Goal: Transaction & Acquisition: Purchase product/service

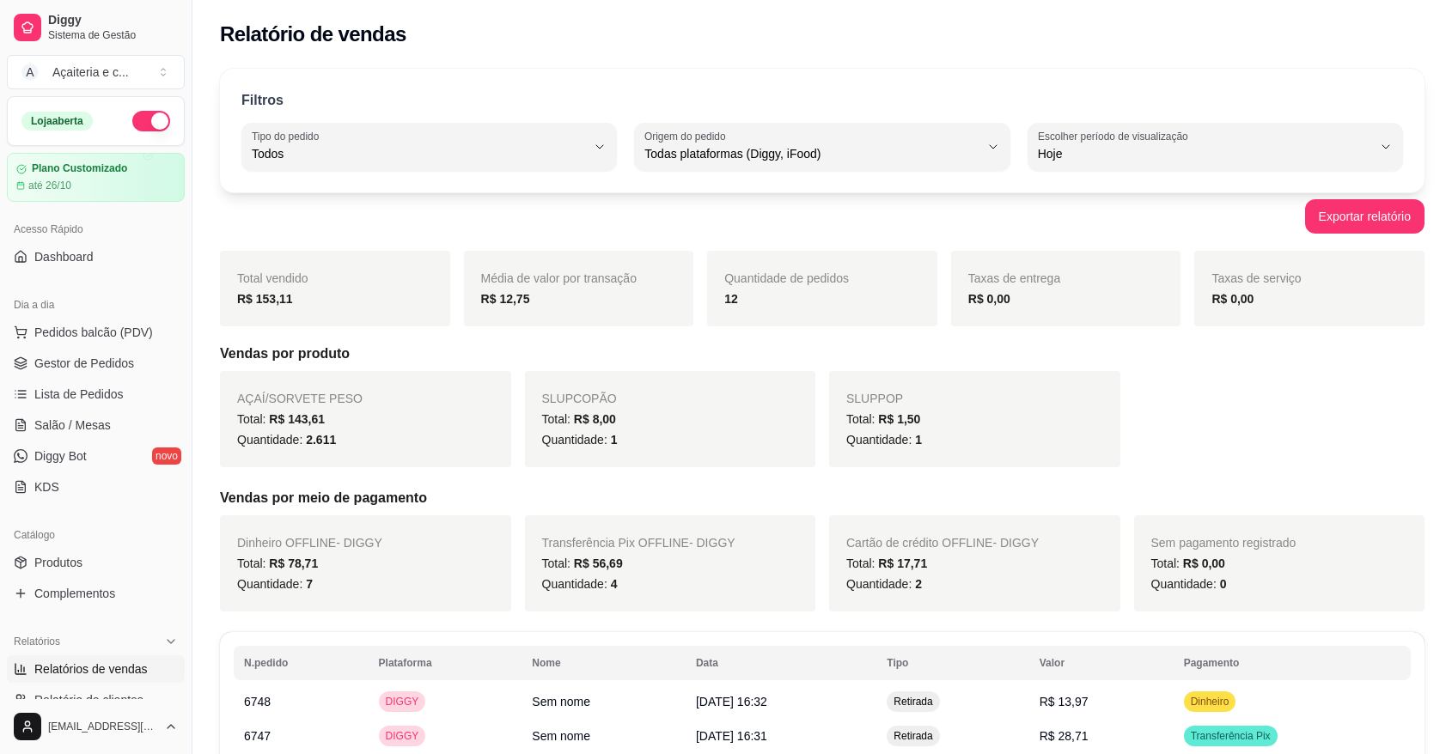
select select "ALL"
select select "0"
click at [114, 360] on span "Gestor de Pedidos" at bounding box center [84, 363] width 100 height 17
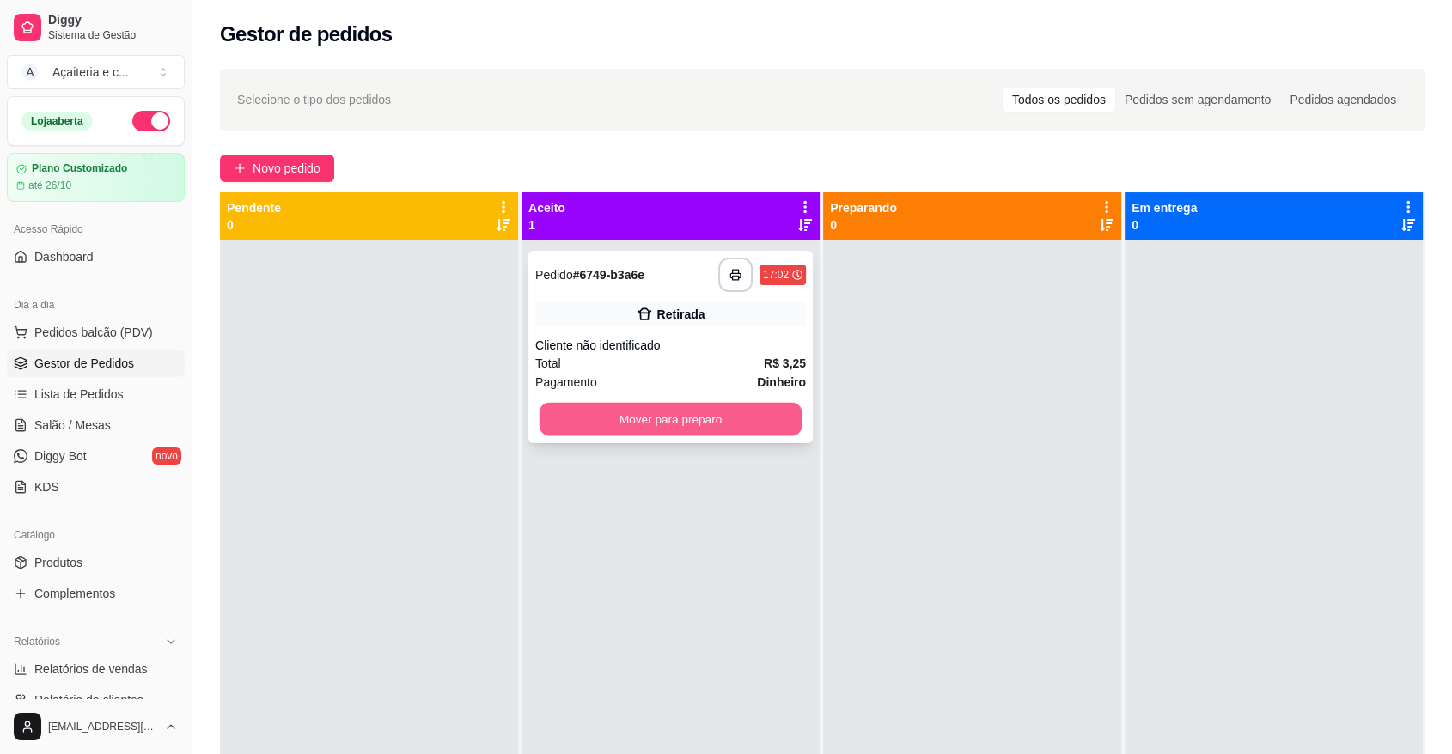
click at [720, 423] on button "Mover para preparo" at bounding box center [671, 420] width 263 height 34
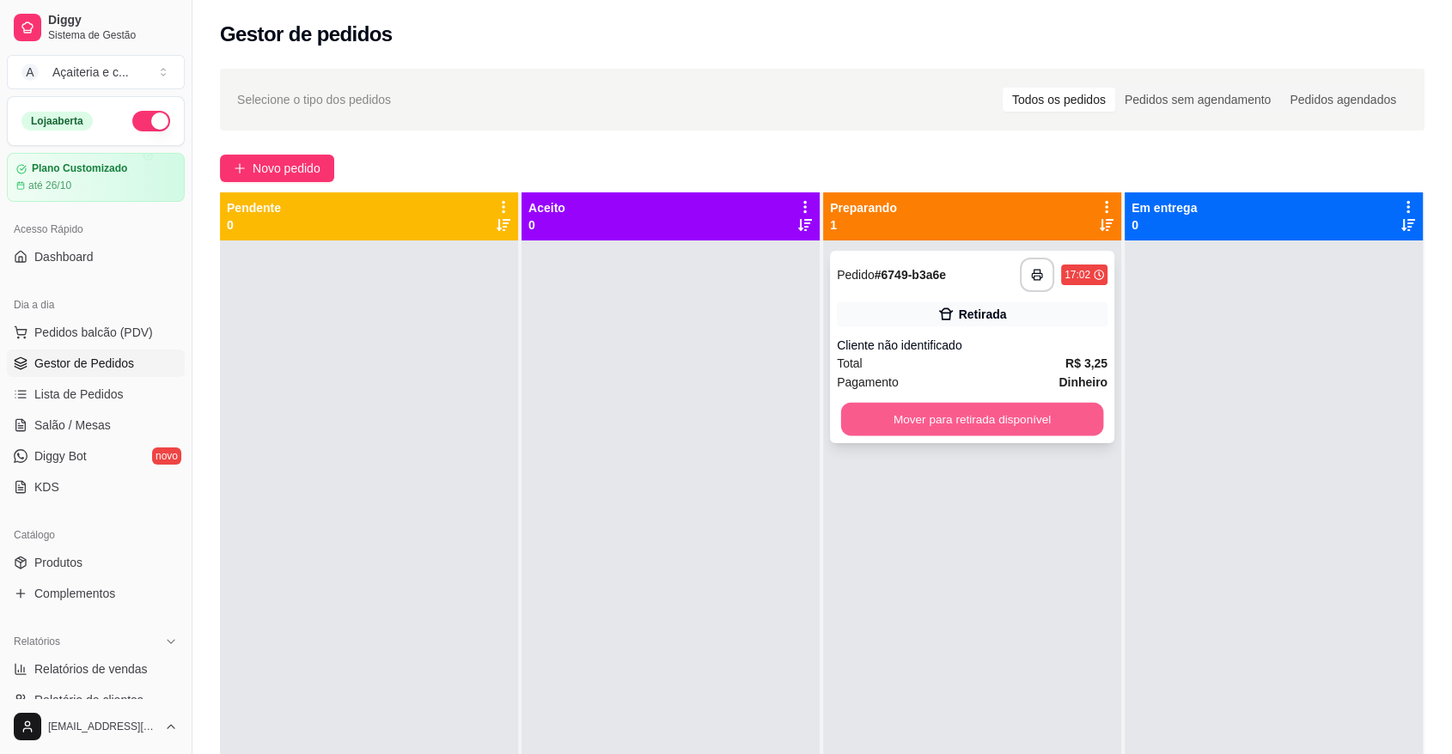
click at [918, 409] on button "Mover para retirada disponível" at bounding box center [972, 420] width 263 height 34
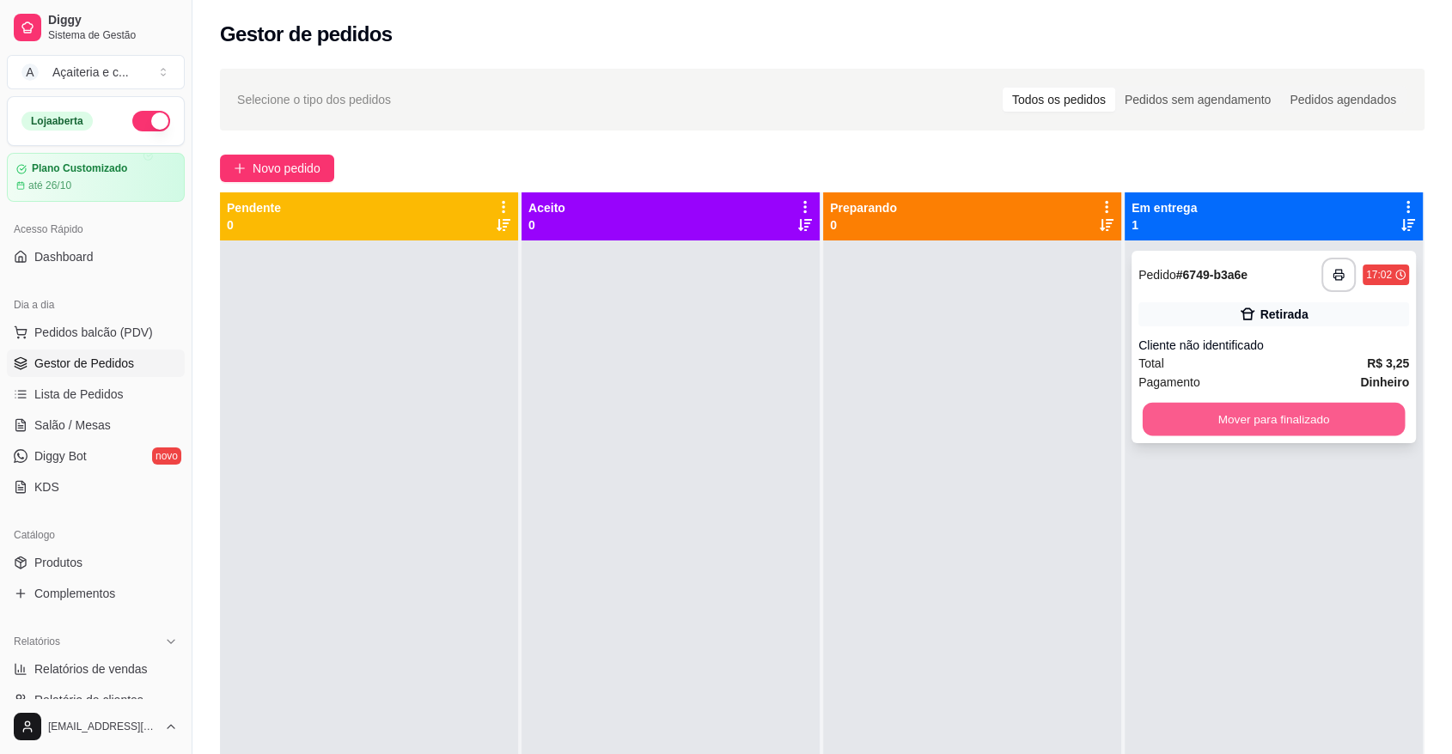
click at [1180, 415] on button "Mover para finalizado" at bounding box center [1274, 420] width 263 height 34
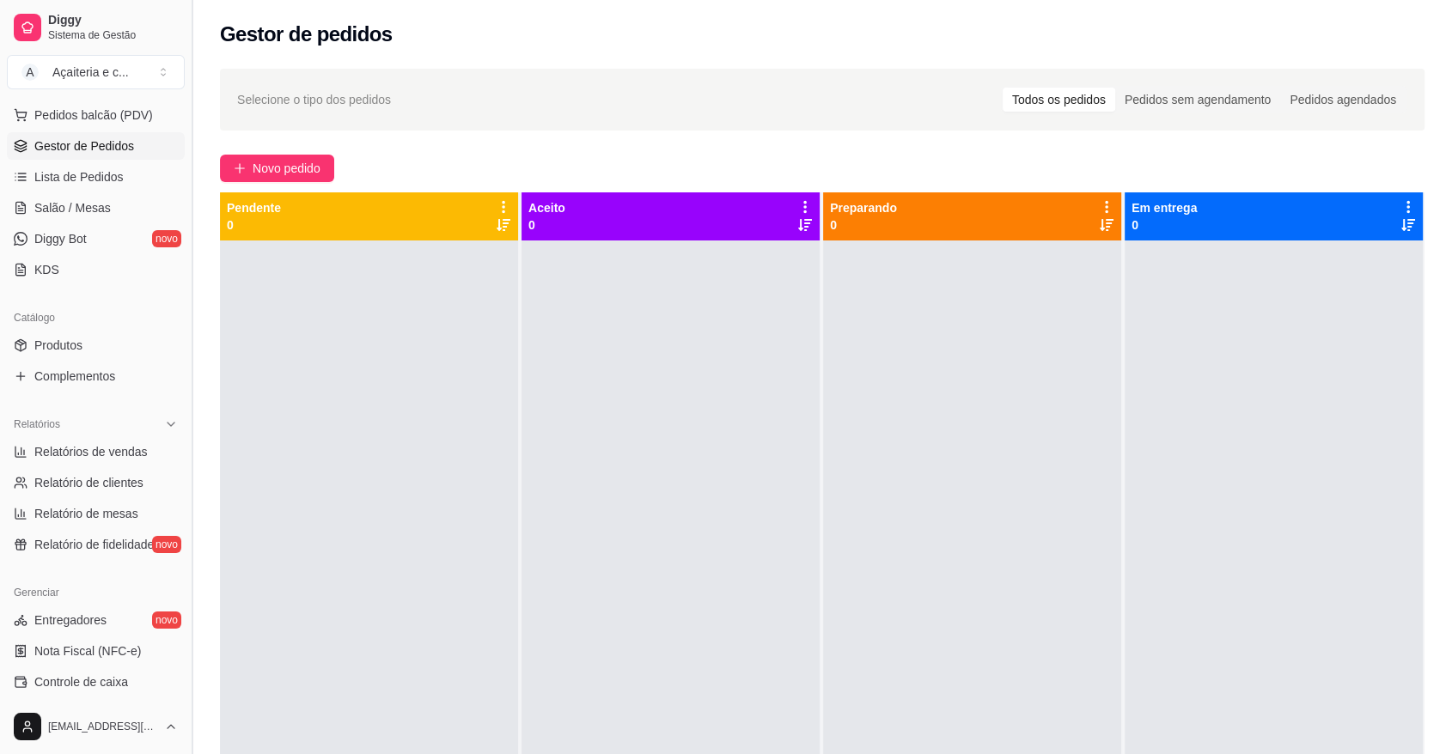
scroll to position [215, 0]
click at [76, 676] on span "Controle de caixa" at bounding box center [81, 684] width 94 height 17
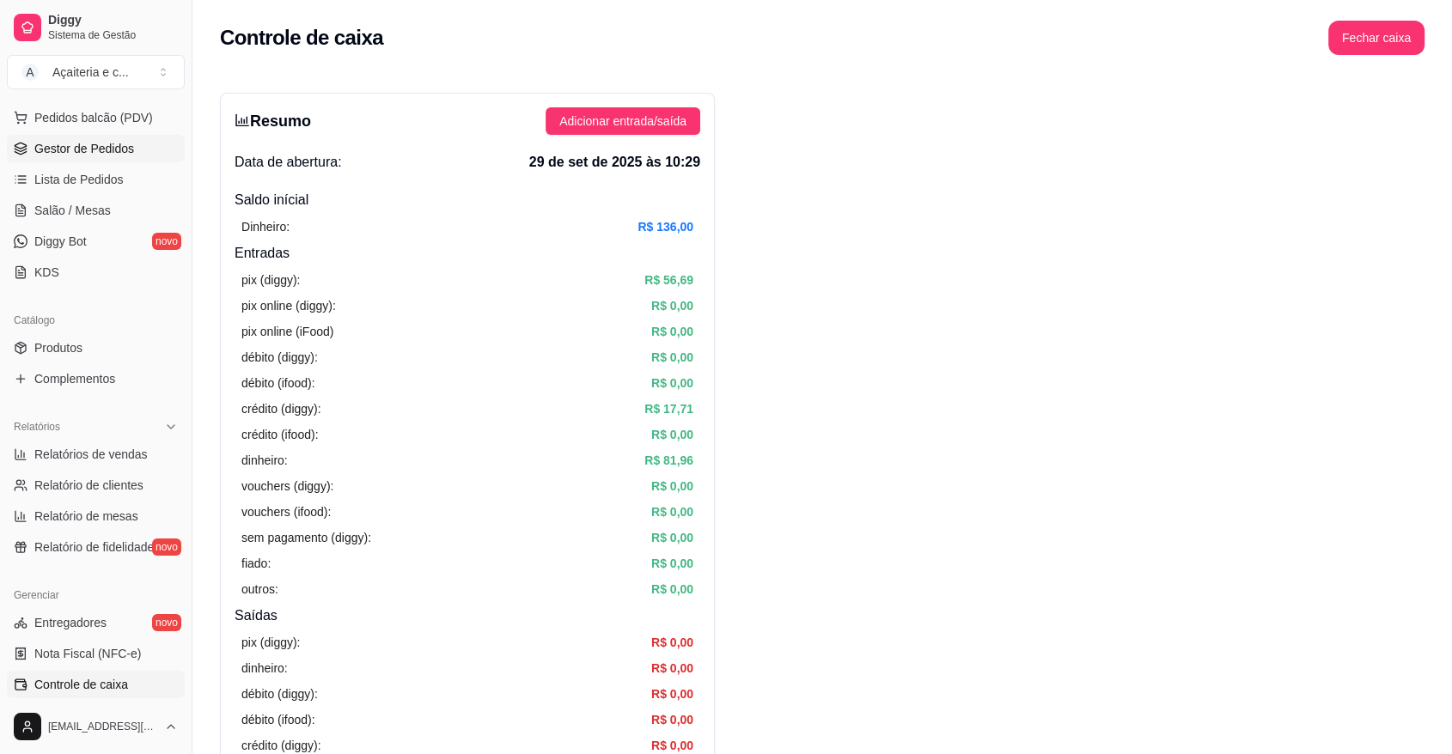
click at [129, 153] on ul "Pedidos balcão (PDV) Gestor de Pedidos Lista de Pedidos Salão / Mesas Diggy Bot…" at bounding box center [96, 195] width 178 height 182
click at [129, 153] on span "Gestor de Pedidos" at bounding box center [84, 148] width 100 height 17
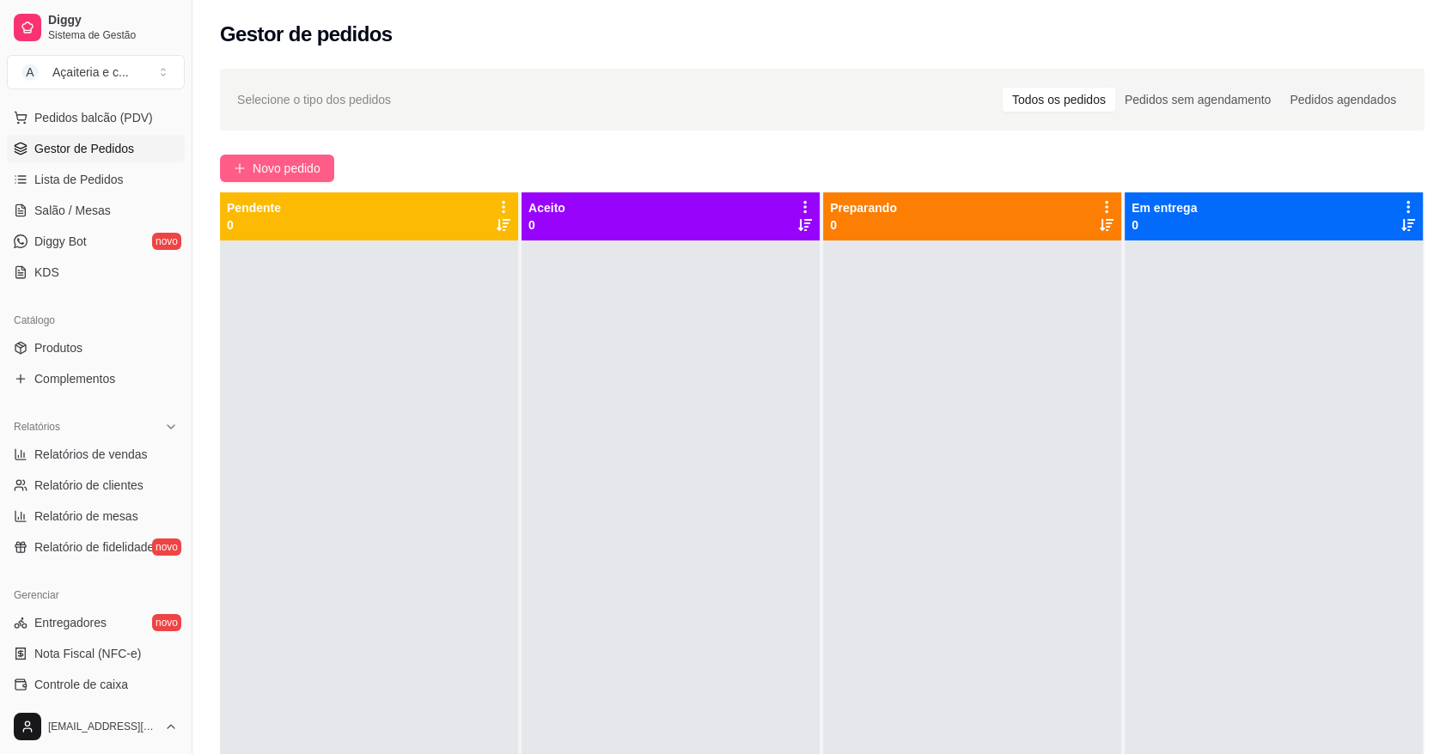
click at [313, 165] on span "Novo pedido" at bounding box center [287, 168] width 68 height 19
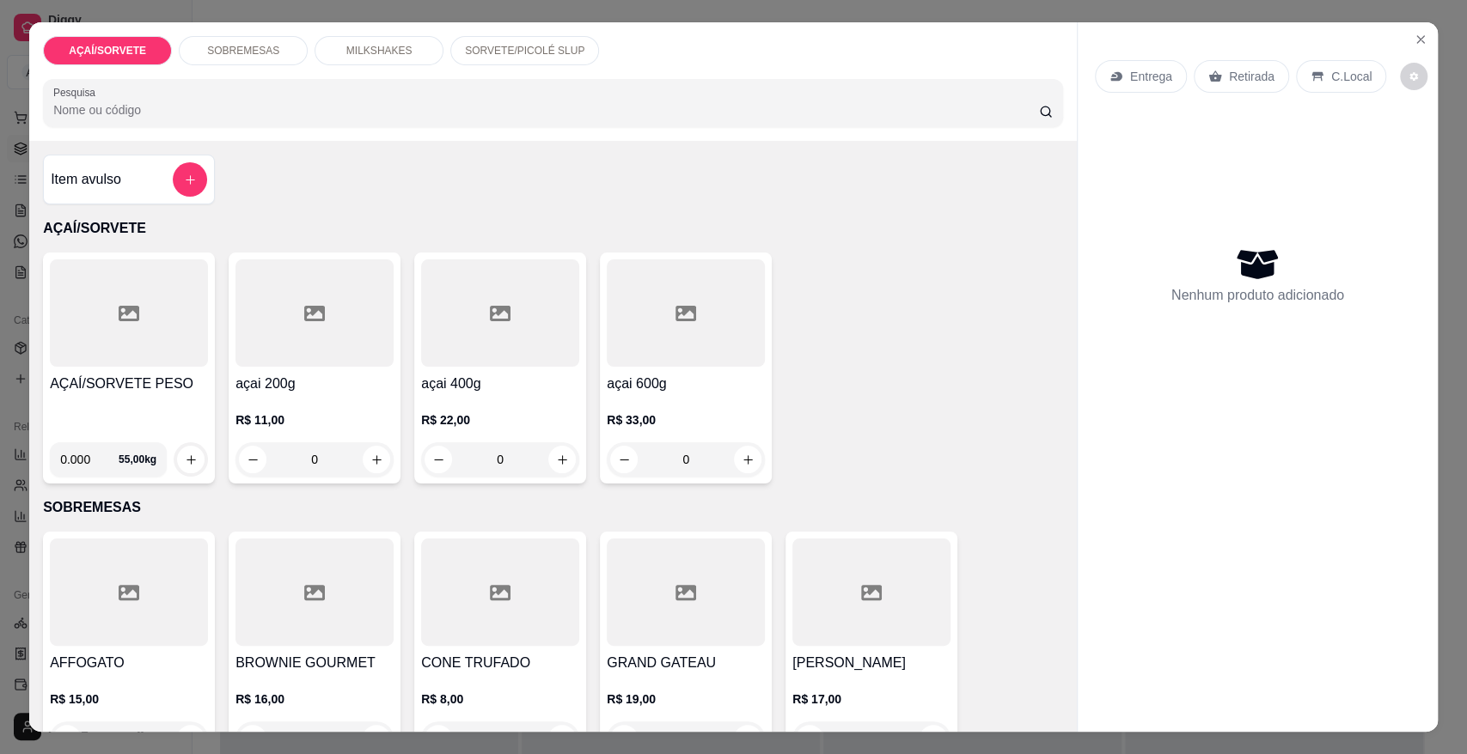
click at [257, 53] on p "SOBREMESAS" at bounding box center [243, 51] width 72 height 14
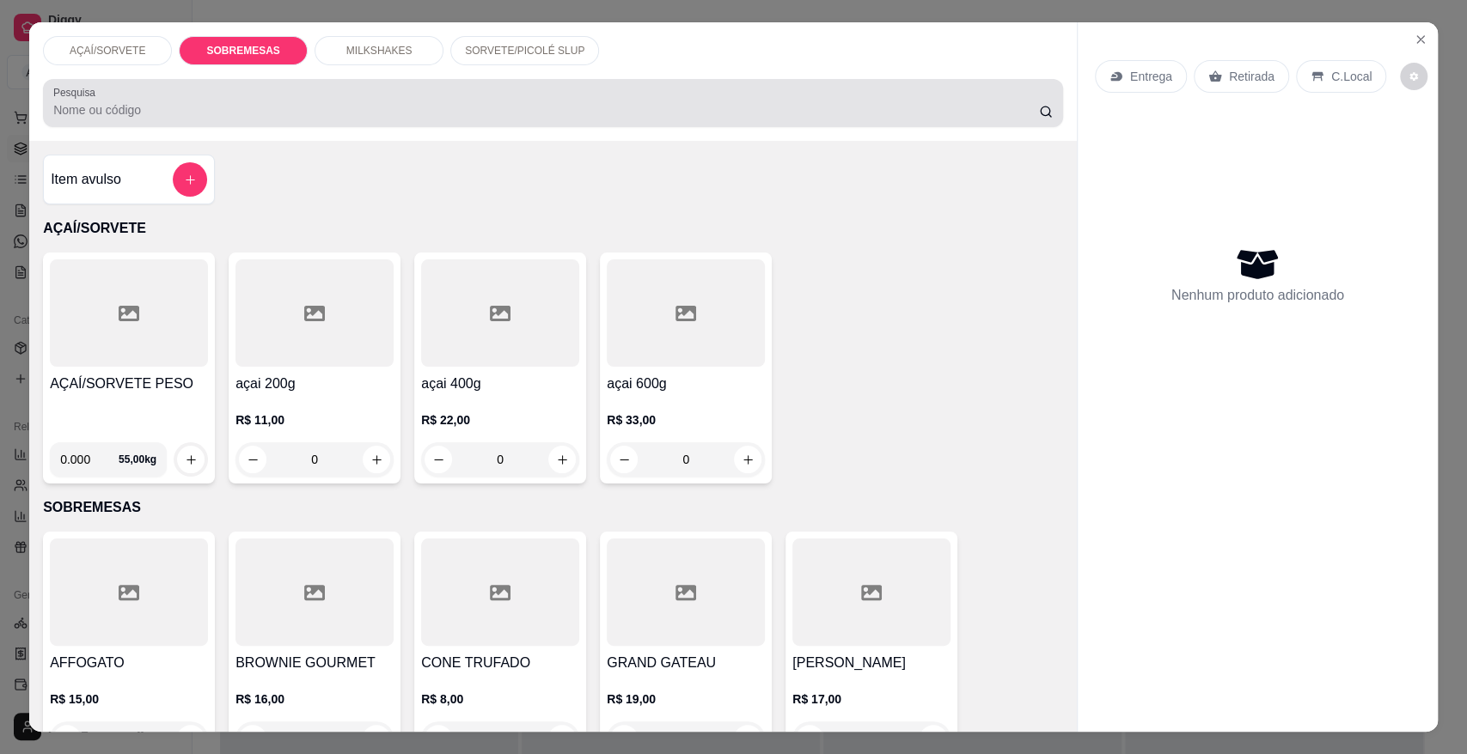
scroll to position [32, 0]
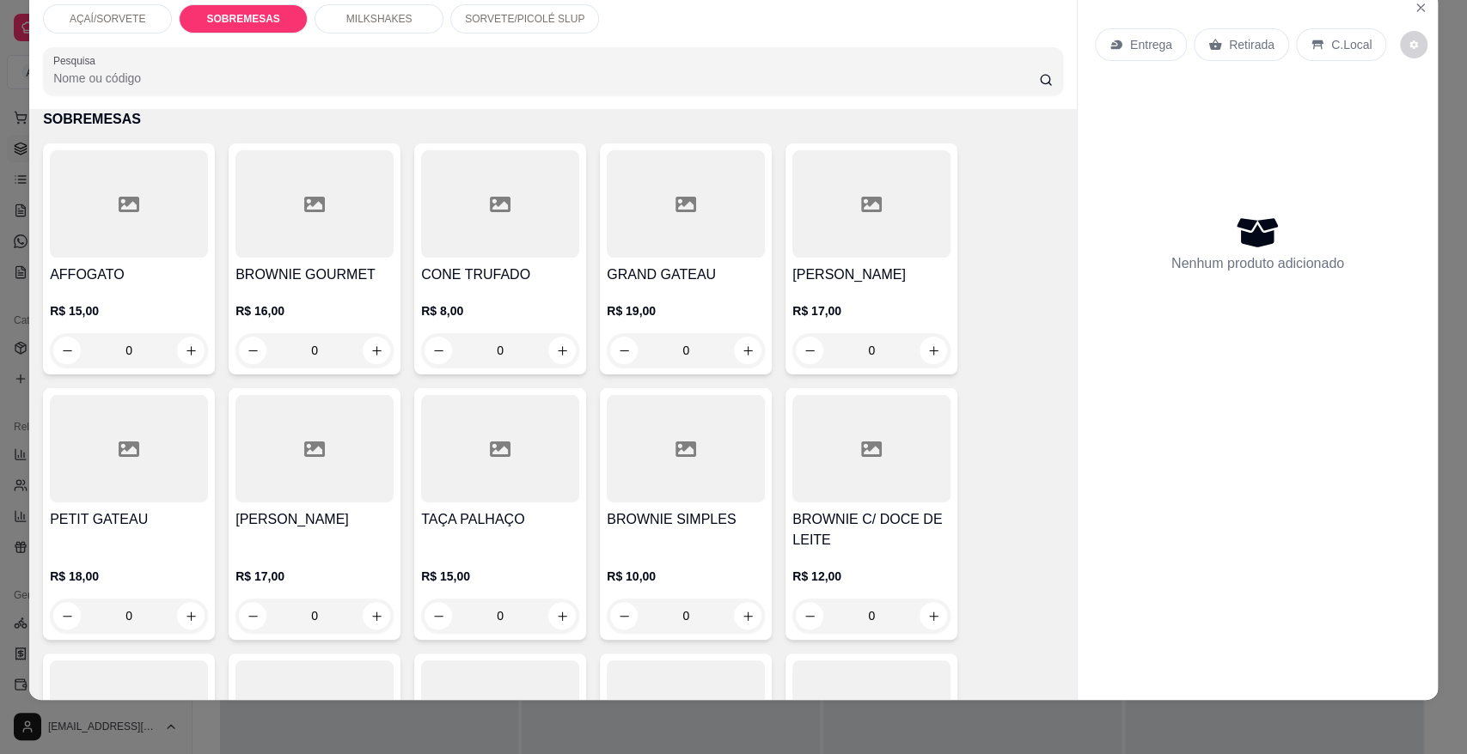
click at [134, 25] on div "AÇAÍ/SORVETE" at bounding box center [107, 18] width 129 height 29
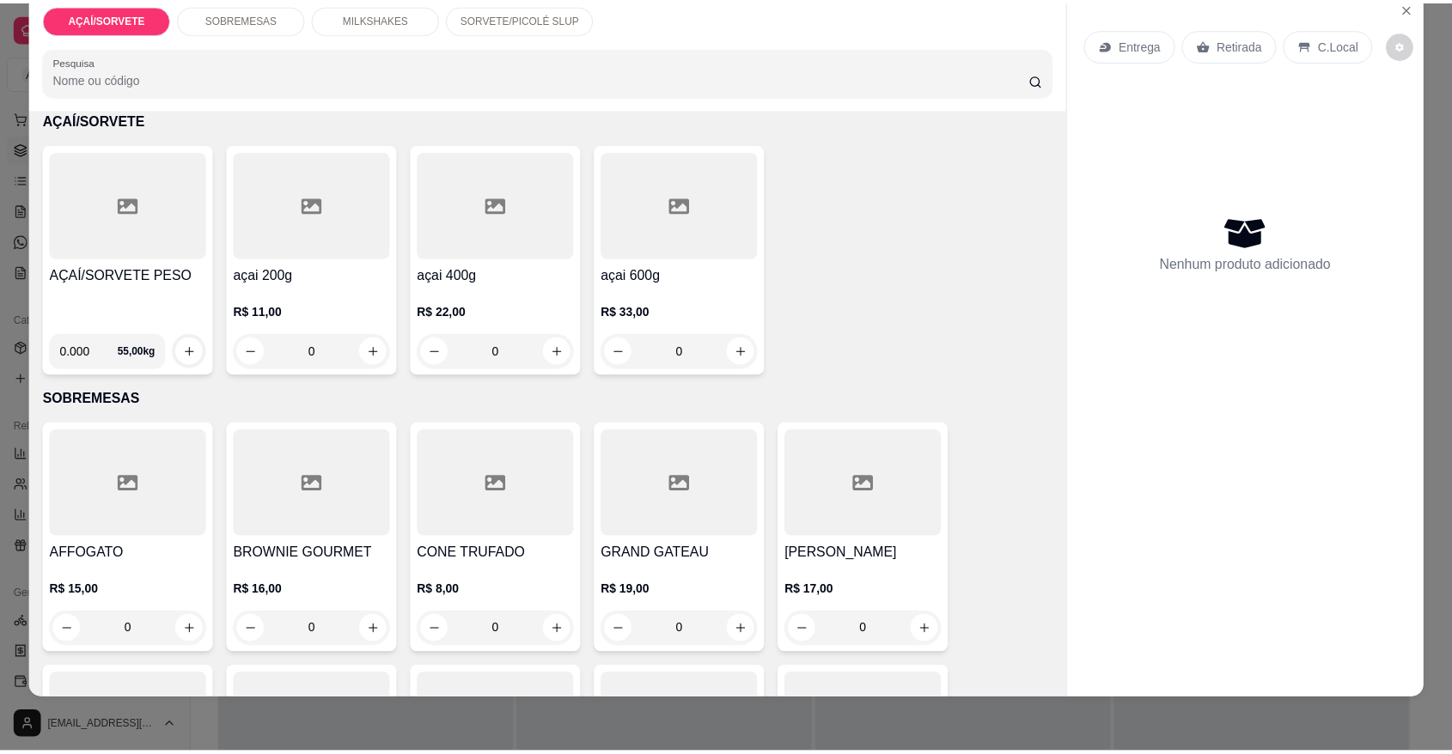
scroll to position [0, 0]
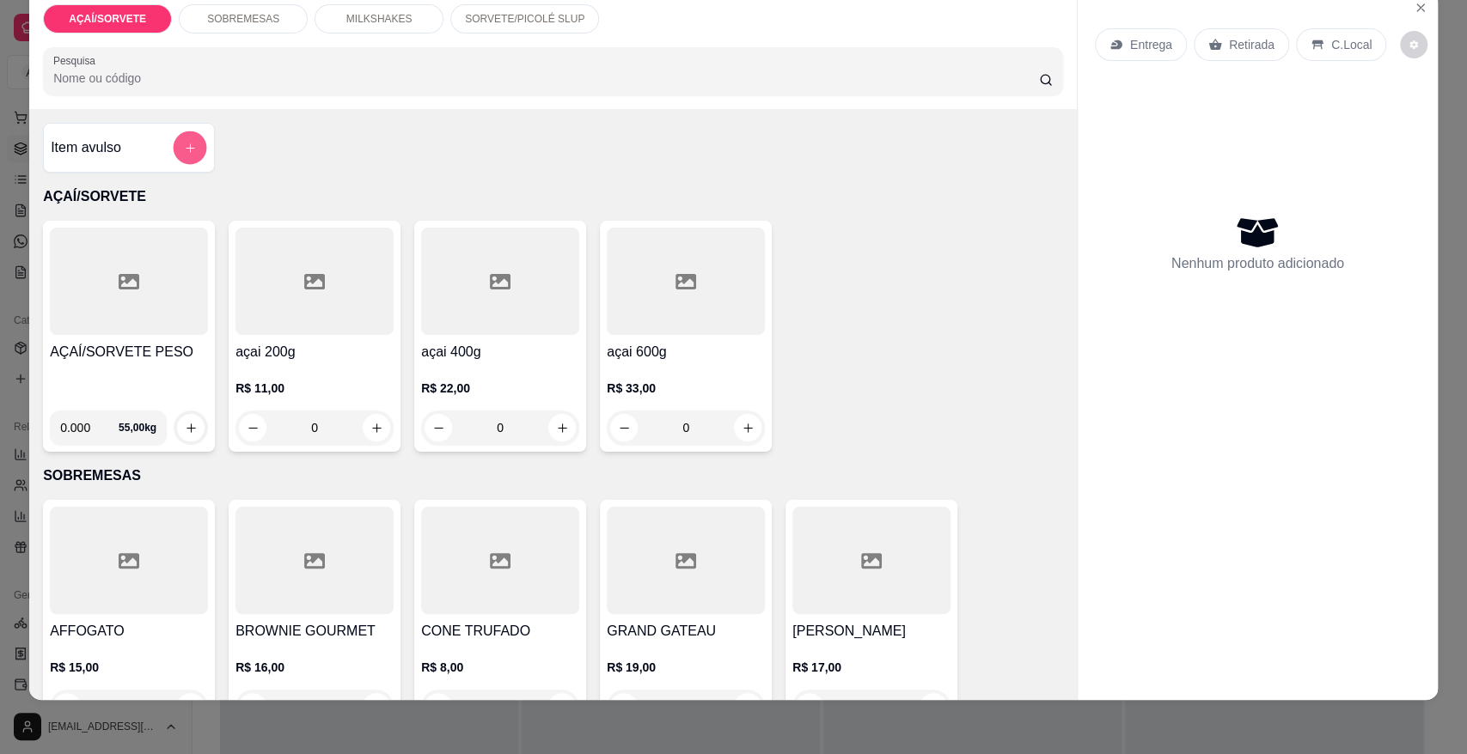
click at [186, 155] on button "add-separate-item" at bounding box center [191, 148] width 34 height 34
click at [101, 321] on div at bounding box center [129, 281] width 158 height 107
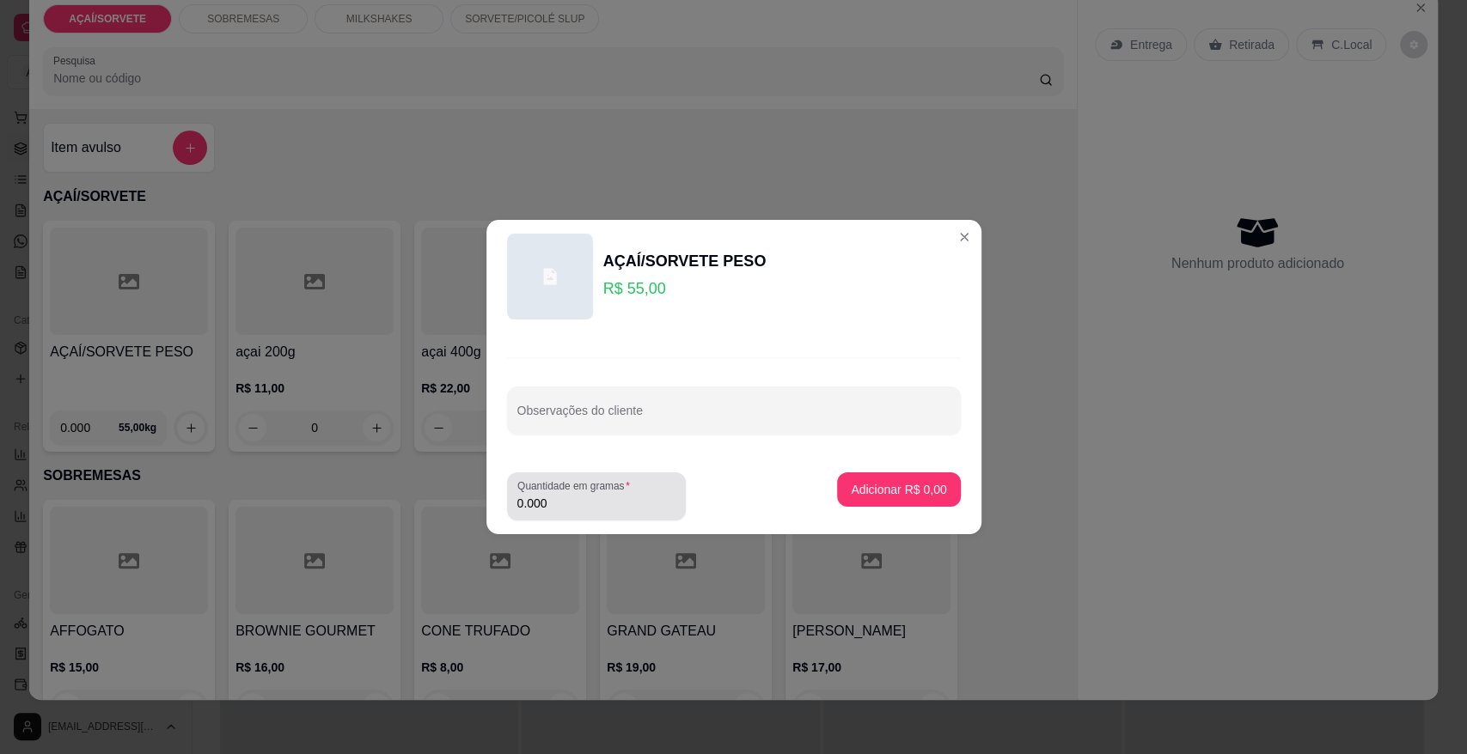
click at [650, 515] on div "Quantidade em gramas 0.000" at bounding box center [596, 497] width 179 height 48
type input "0.200"
click at [887, 484] on p "Adicionar R$ 11,00" at bounding box center [895, 489] width 100 height 16
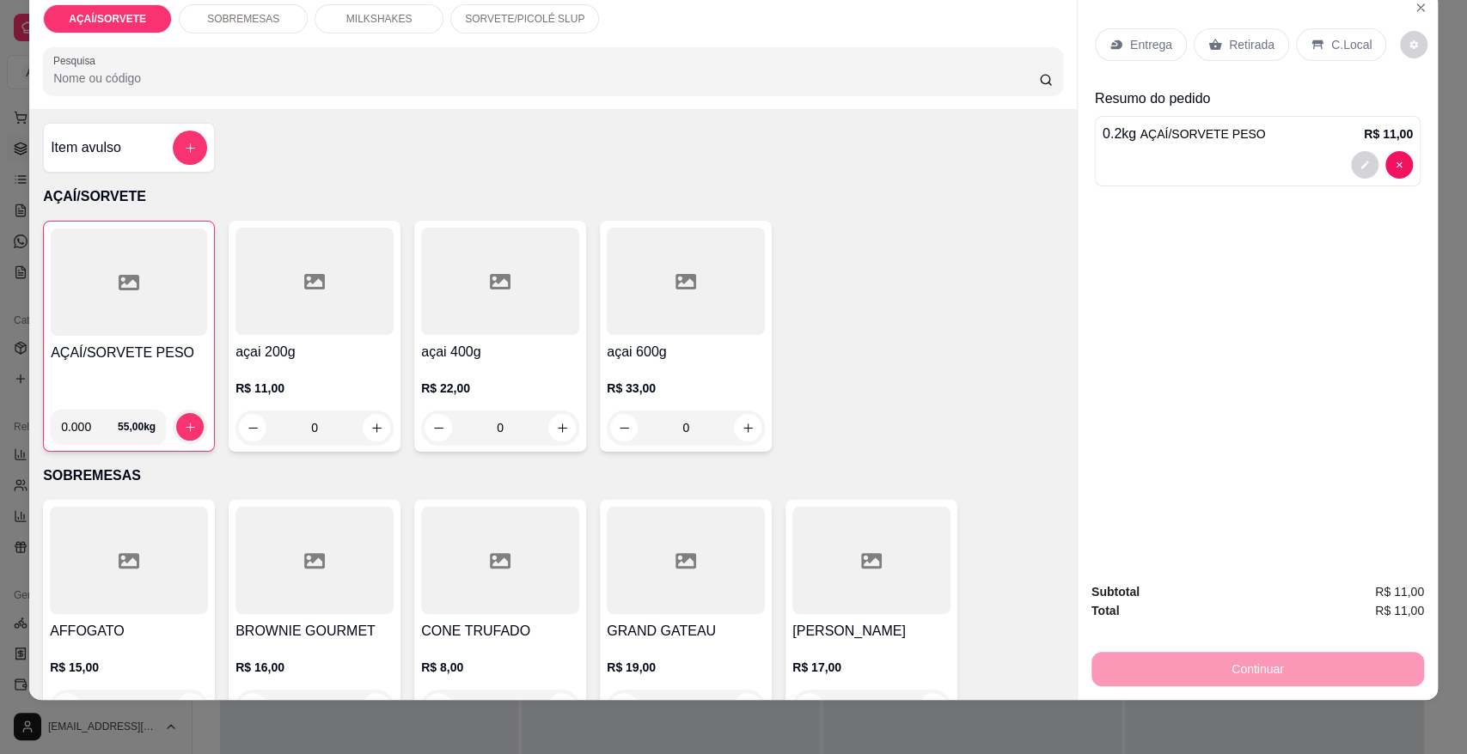
click at [1231, 41] on p "Retirada" at bounding box center [1252, 44] width 46 height 17
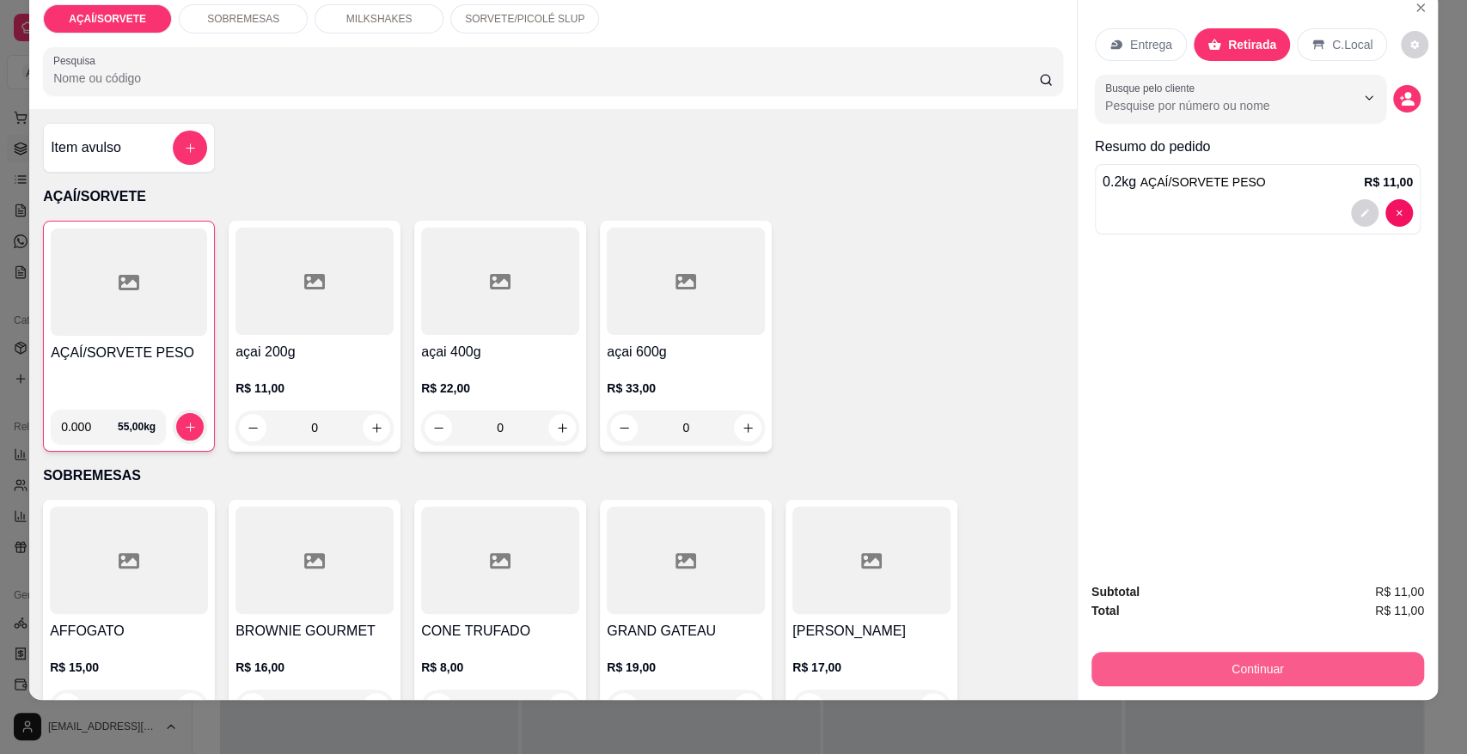
click at [1315, 663] on button "Continuar" at bounding box center [1257, 669] width 332 height 34
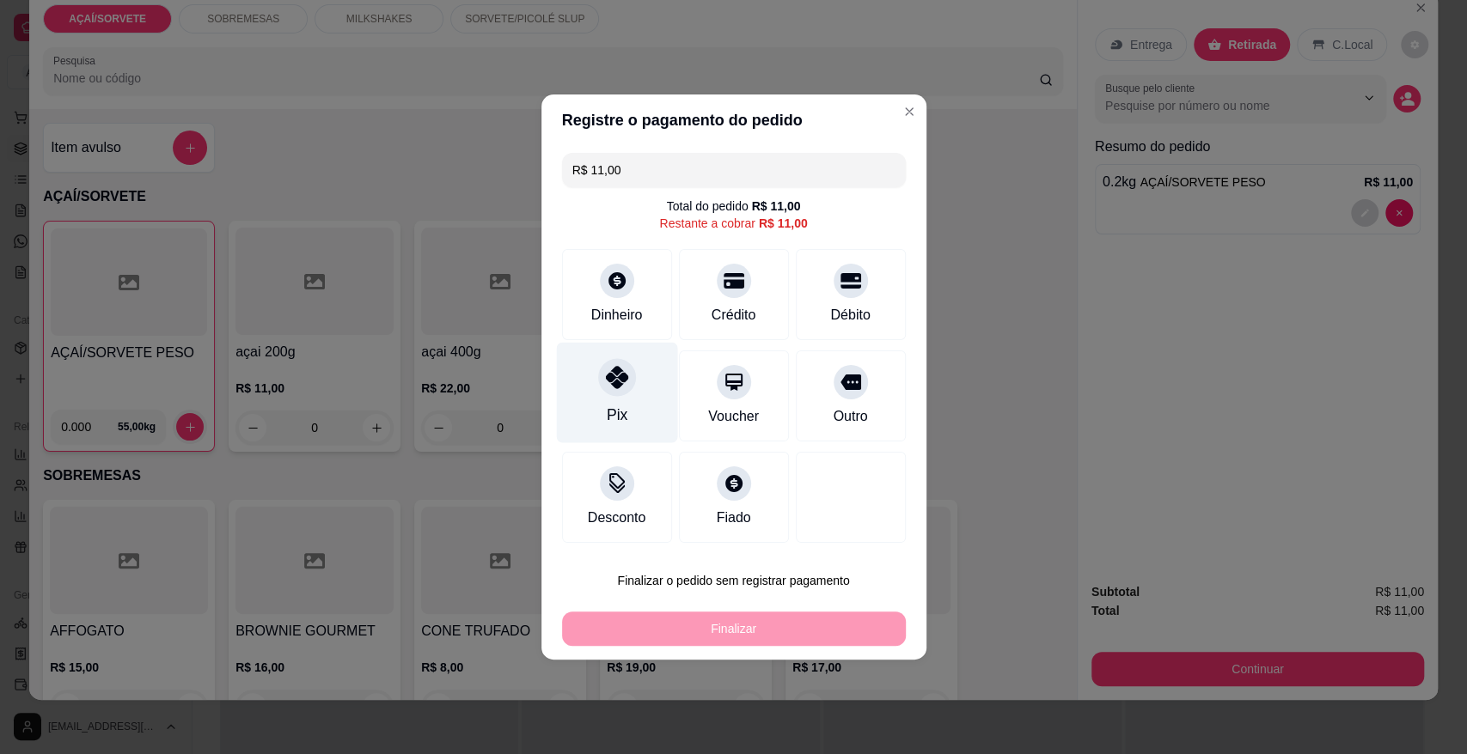
click at [615, 370] on icon at bounding box center [616, 377] width 22 height 22
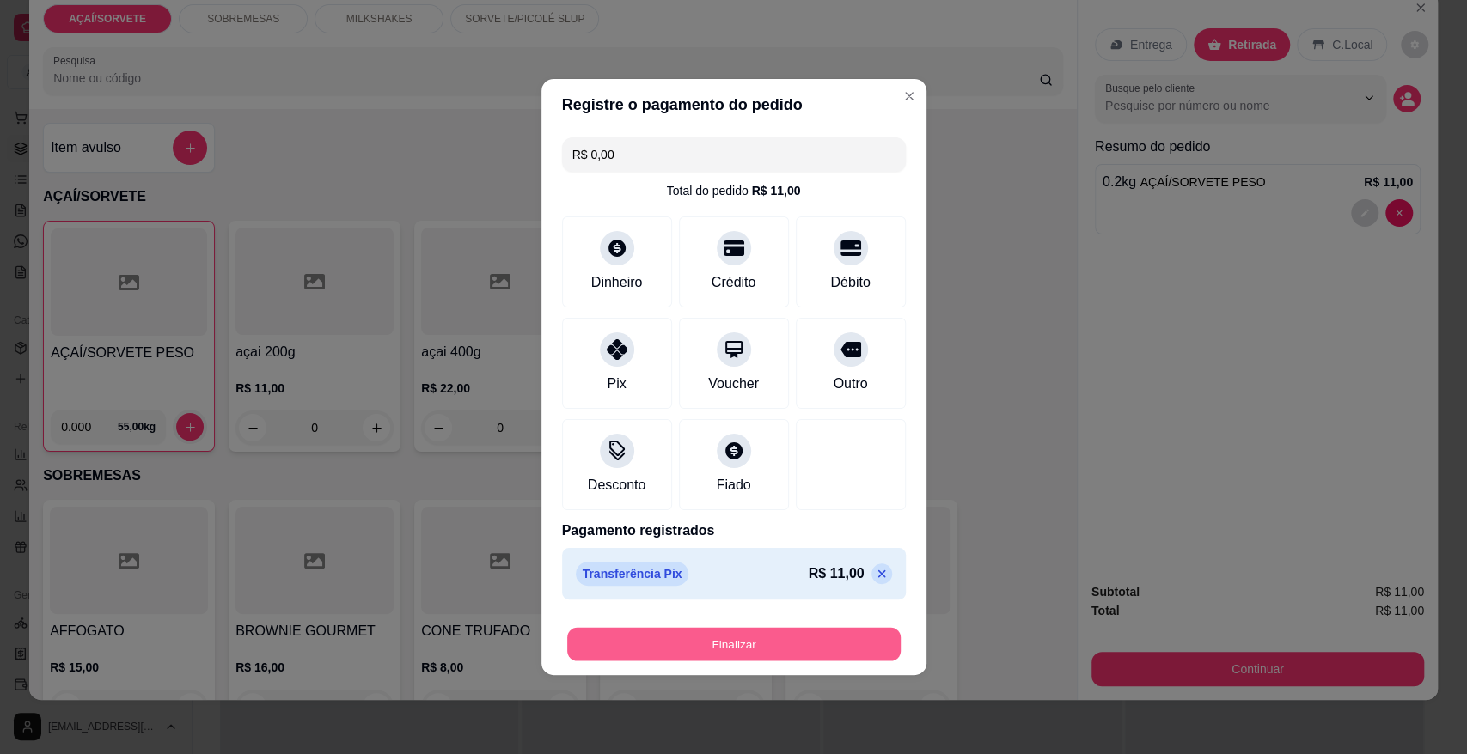
click at [737, 643] on button "Finalizar" at bounding box center [733, 645] width 333 height 34
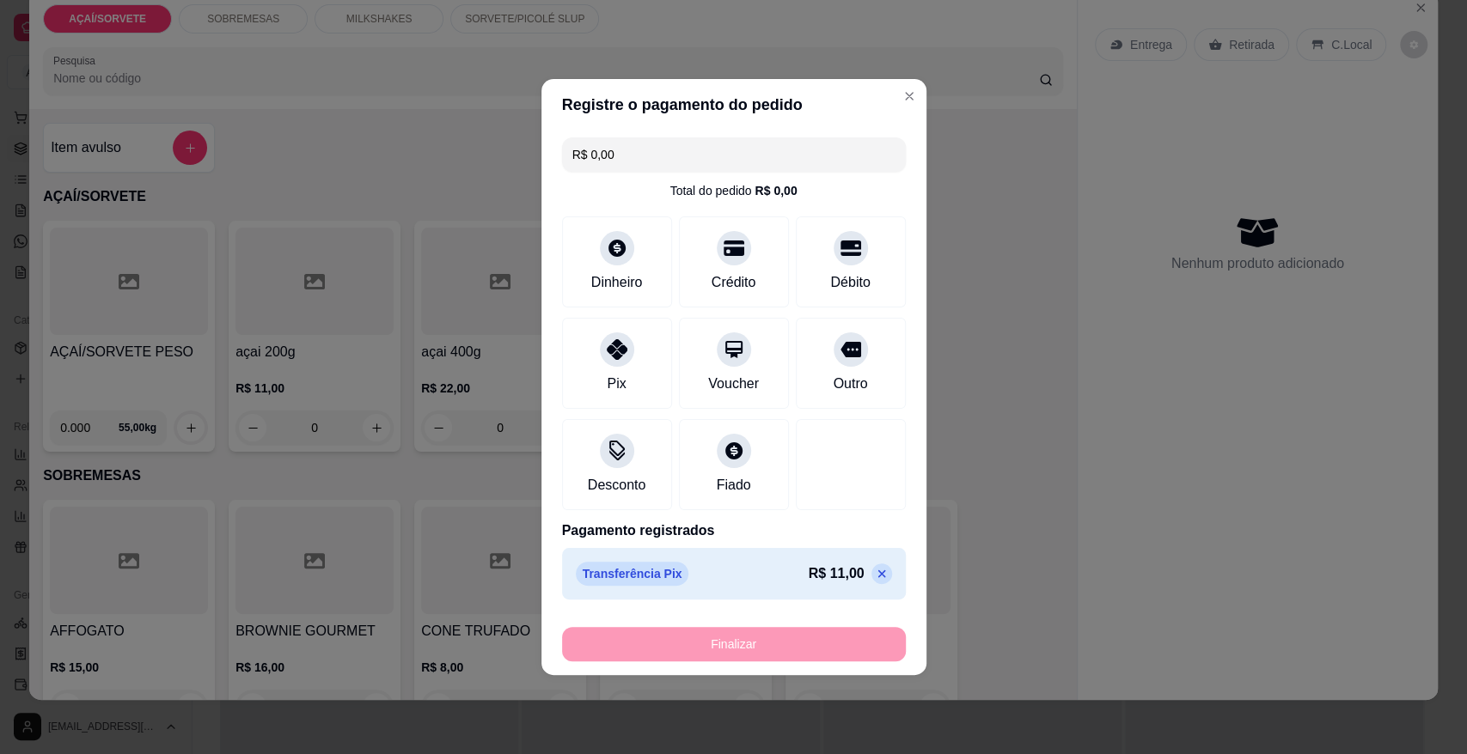
type input "-R$ 11,00"
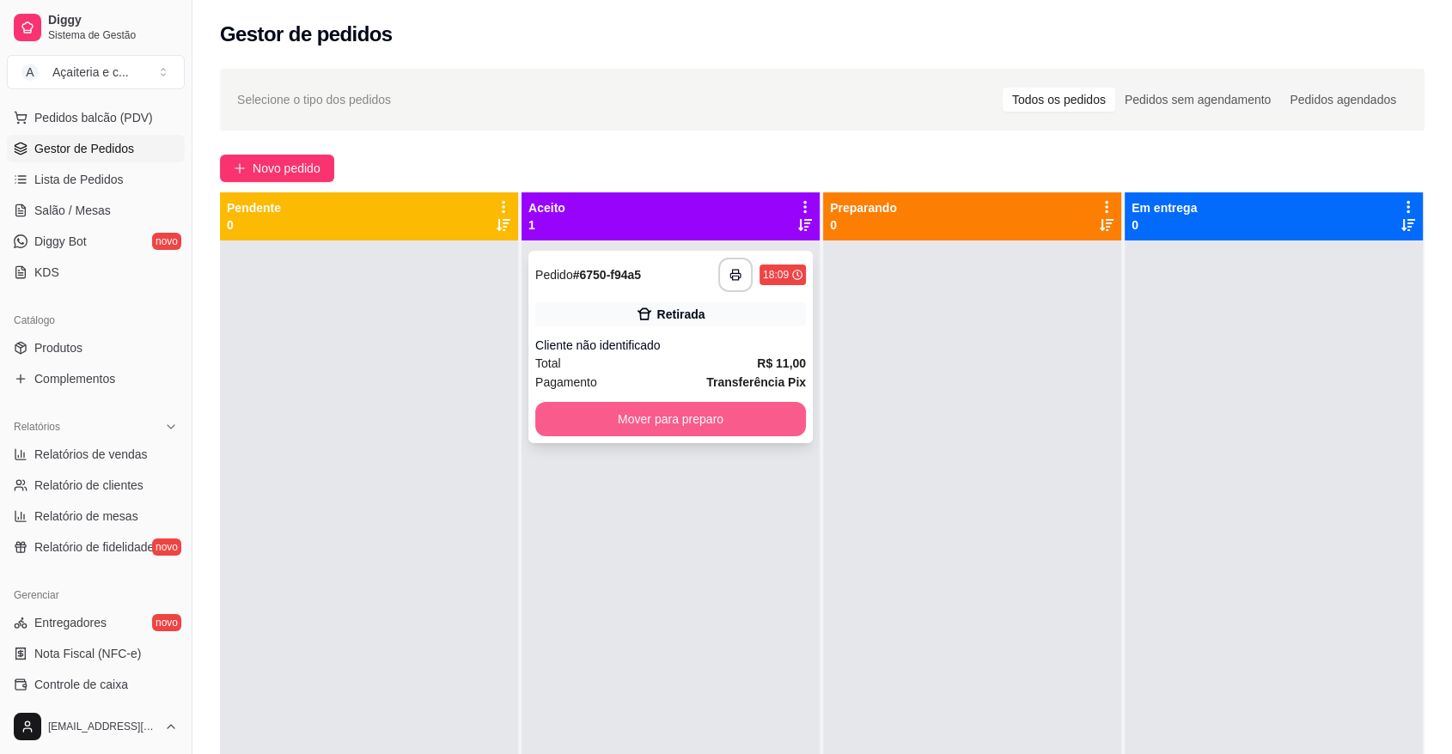
click at [759, 409] on button "Mover para preparo" at bounding box center [670, 419] width 271 height 34
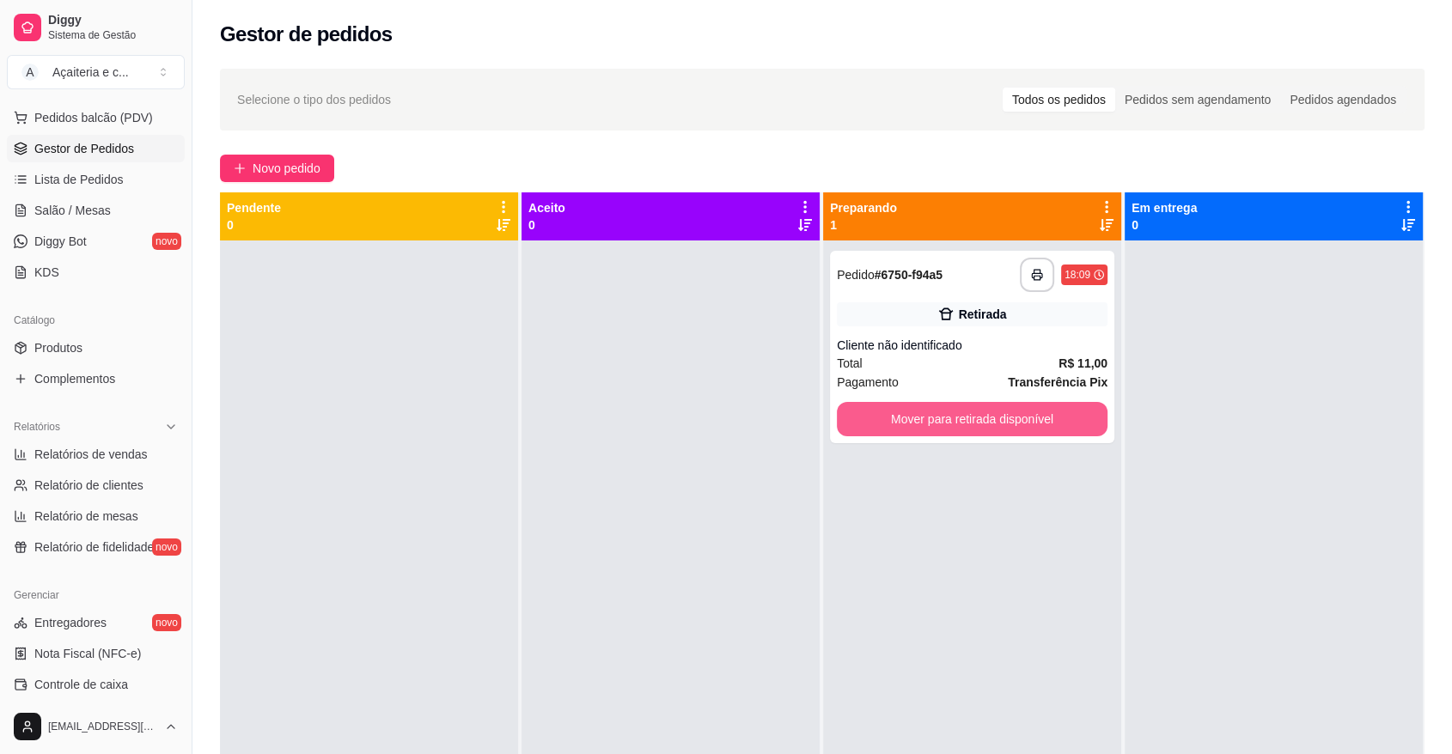
click at [988, 405] on button "Mover para retirada disponível" at bounding box center [972, 419] width 271 height 34
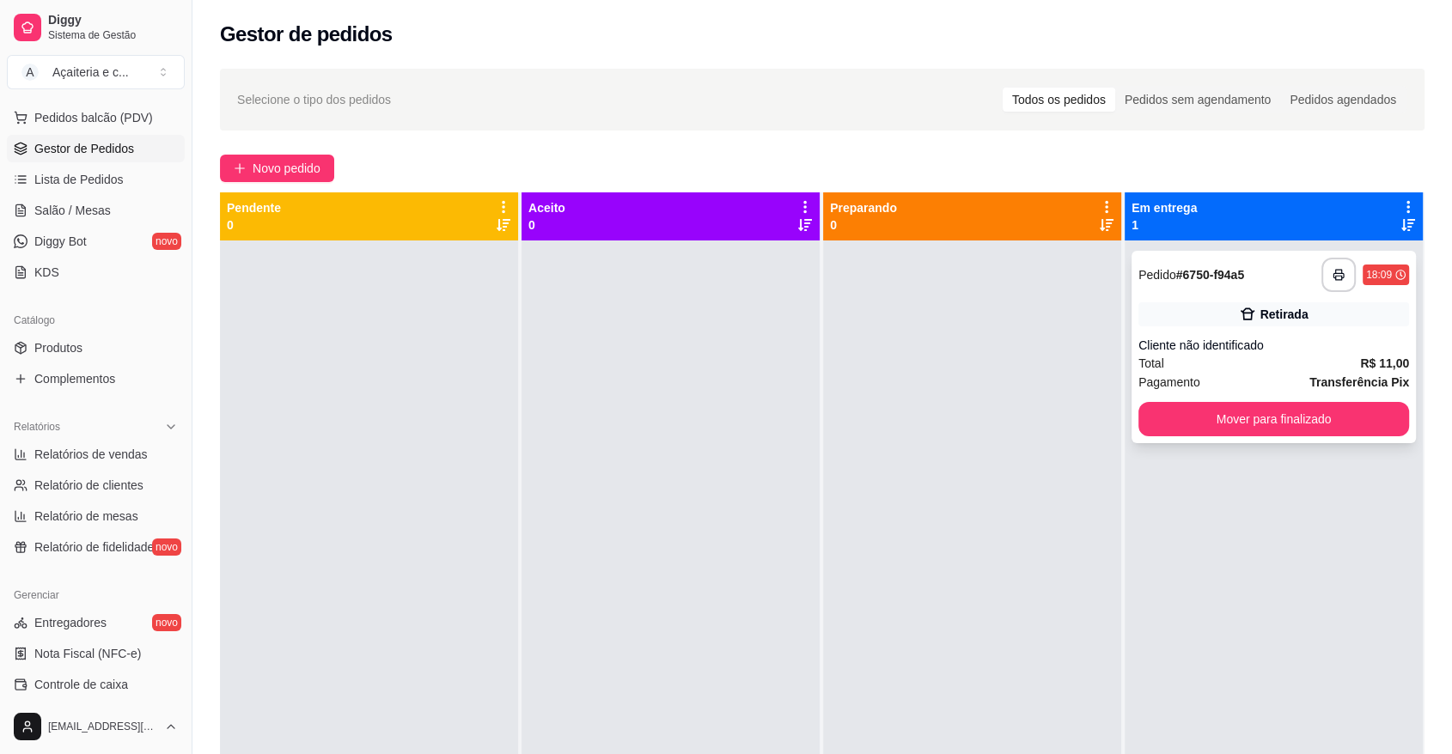
click at [1145, 423] on button "Mover para finalizado" at bounding box center [1273, 419] width 271 height 34
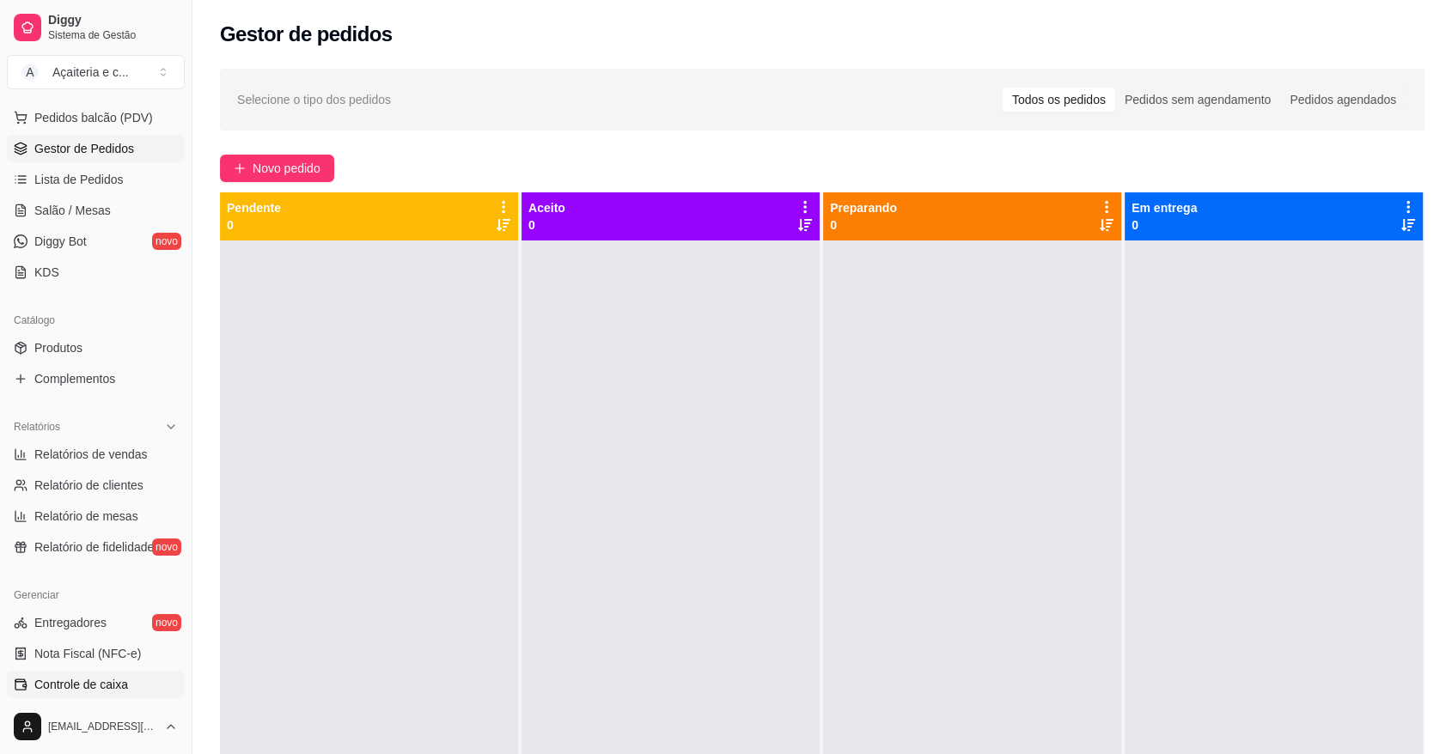
click at [130, 674] on link "Controle de caixa" at bounding box center [96, 684] width 178 height 27
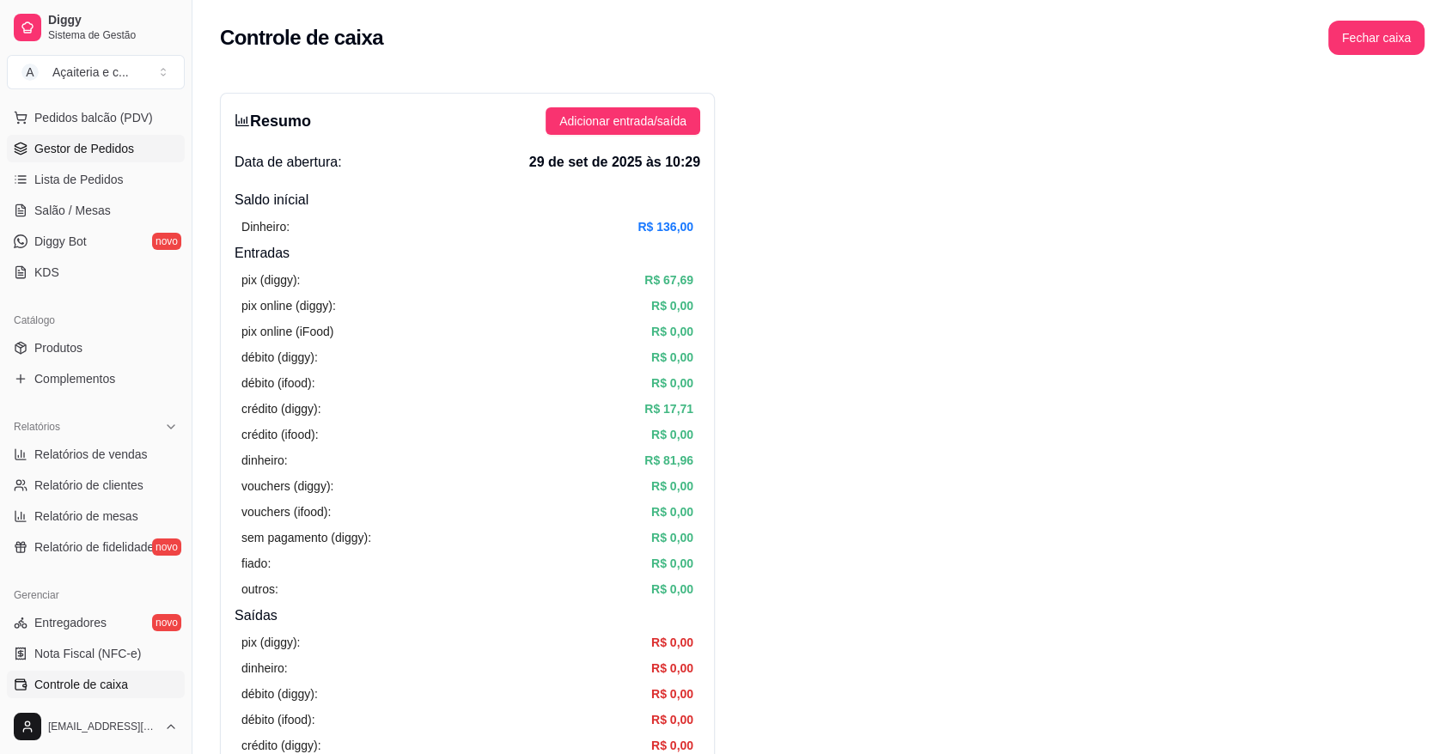
click at [149, 156] on link "Gestor de Pedidos" at bounding box center [96, 148] width 178 height 27
